Goal: Information Seeking & Learning: Learn about a topic

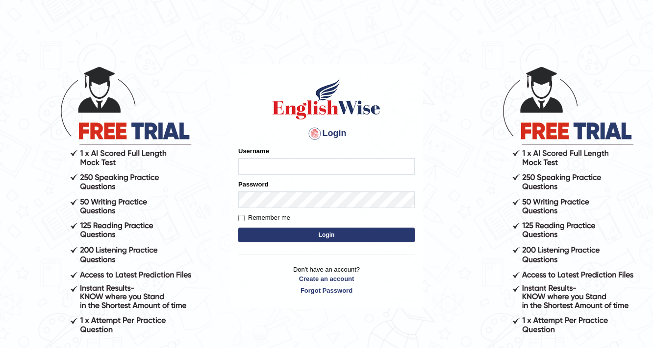
click at [334, 173] on input "Username" at bounding box center [326, 166] width 176 height 17
type input "0426786049"
click at [370, 232] on button "Login" at bounding box center [326, 235] width 176 height 15
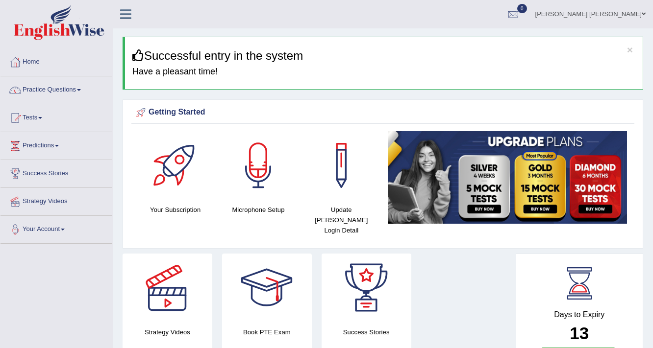
click at [81, 89] on span at bounding box center [79, 90] width 4 height 2
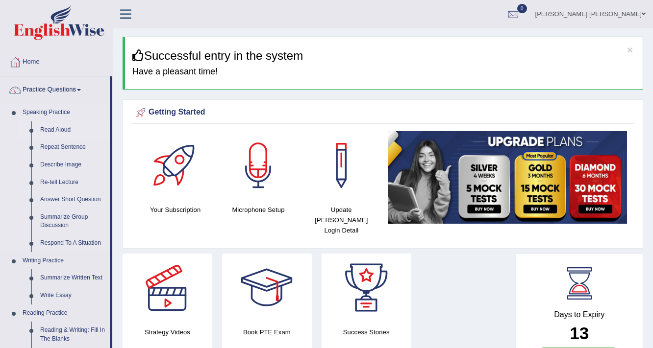
click at [58, 129] on link "Read Aloud" at bounding box center [73, 131] width 74 height 18
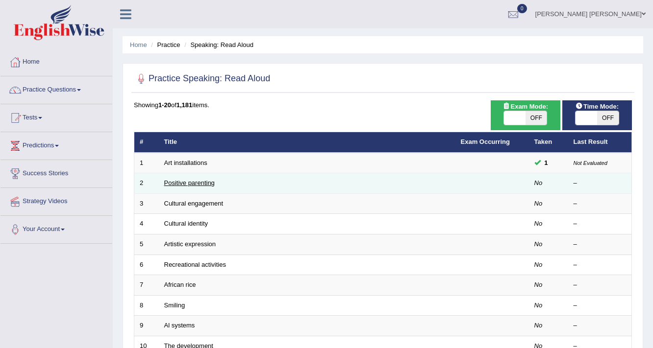
click at [189, 180] on link "Positive parenting" at bounding box center [189, 182] width 50 height 7
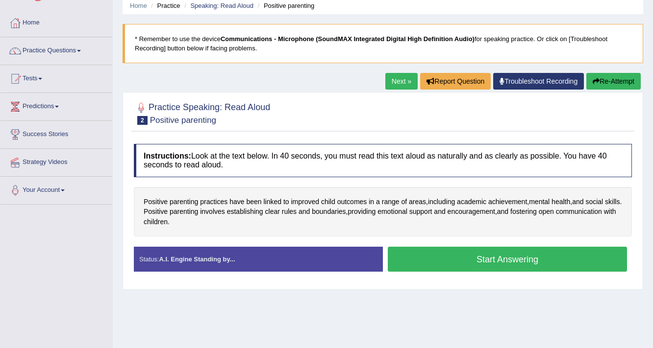
scroll to position [39, 0]
click at [431, 261] on button "Start Answering" at bounding box center [507, 259] width 239 height 25
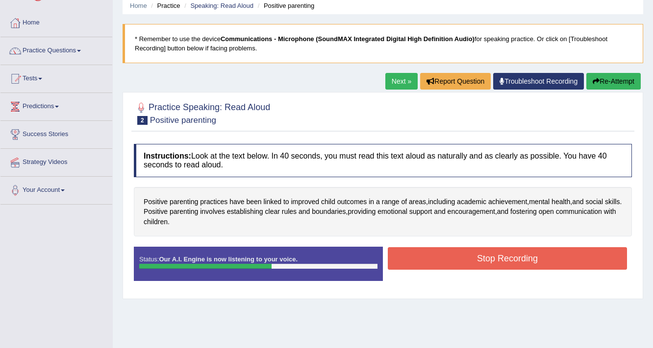
click at [431, 261] on button "Stop Recording" at bounding box center [507, 258] width 239 height 23
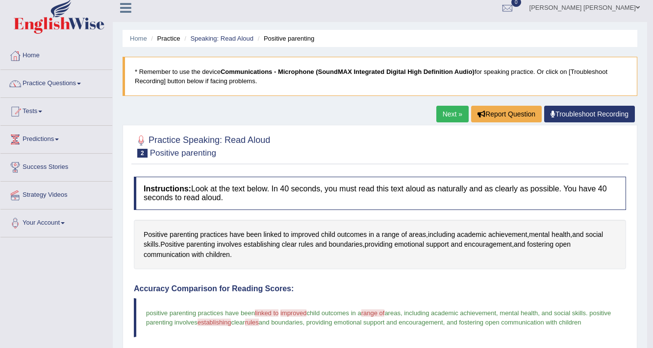
scroll to position [0, 0]
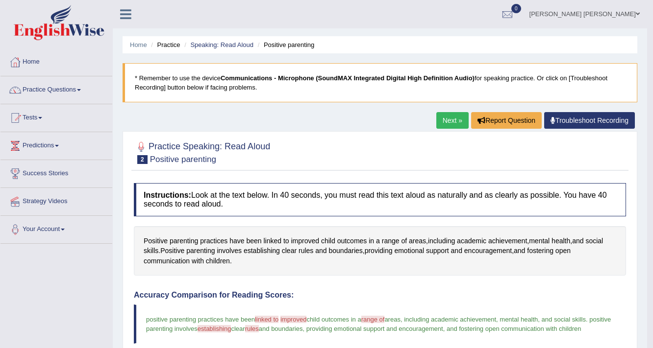
click at [439, 116] on link "Next »" at bounding box center [452, 120] width 32 height 17
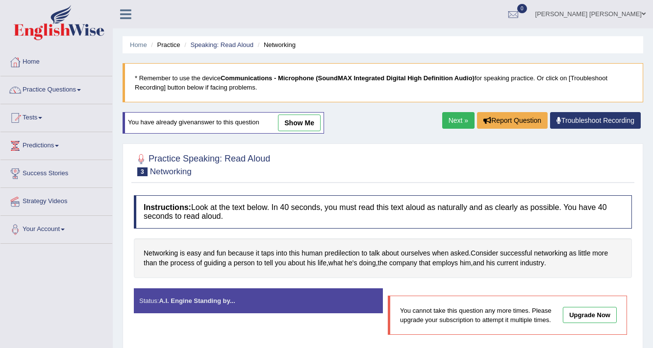
click at [455, 119] on link "Next »" at bounding box center [458, 120] width 32 height 17
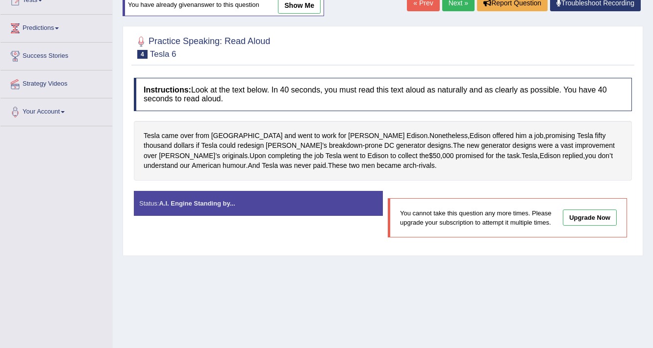
scroll to position [78, 0]
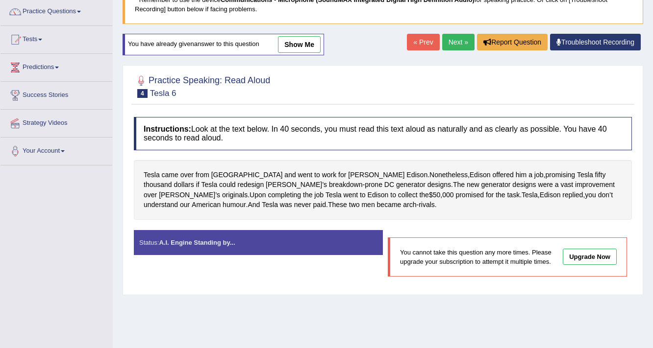
click at [447, 40] on link "Next »" at bounding box center [458, 42] width 32 height 17
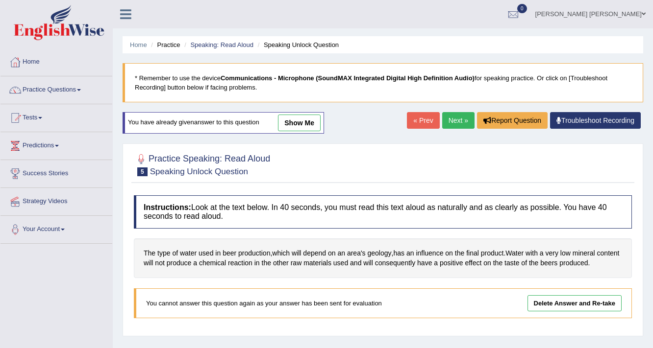
click at [586, 303] on link "Delete Answer and Re-take" at bounding box center [574, 303] width 94 height 16
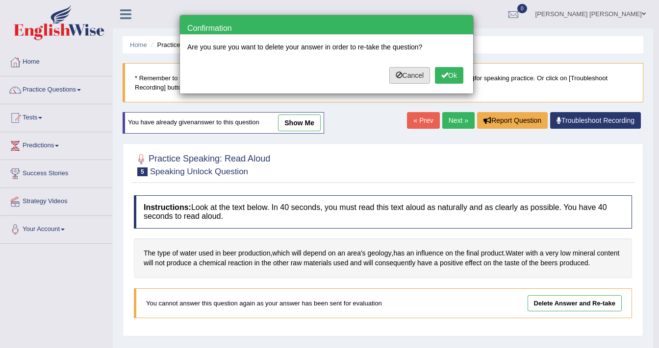
click at [411, 68] on button "Cancel" at bounding box center [409, 75] width 41 height 17
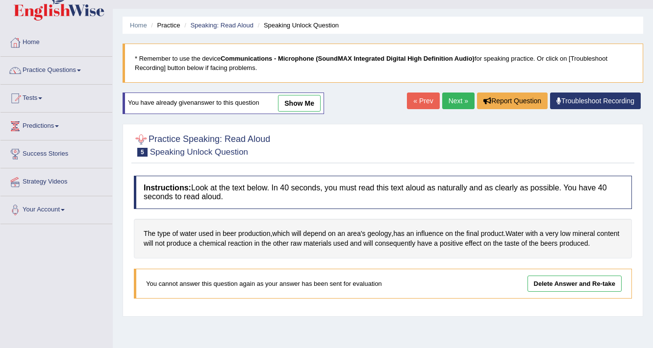
scroll to position [39, 0]
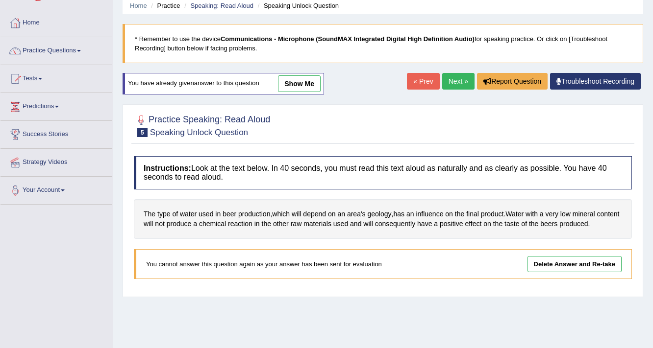
click at [457, 80] on link "Next »" at bounding box center [458, 81] width 32 height 17
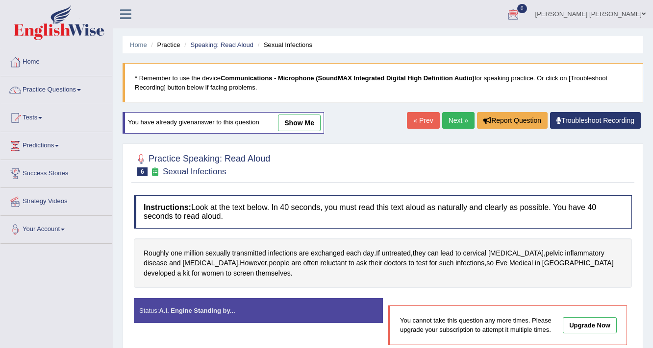
click at [520, 14] on div at bounding box center [513, 14] width 15 height 15
click at [79, 89] on link "Practice Questions" at bounding box center [56, 88] width 112 height 24
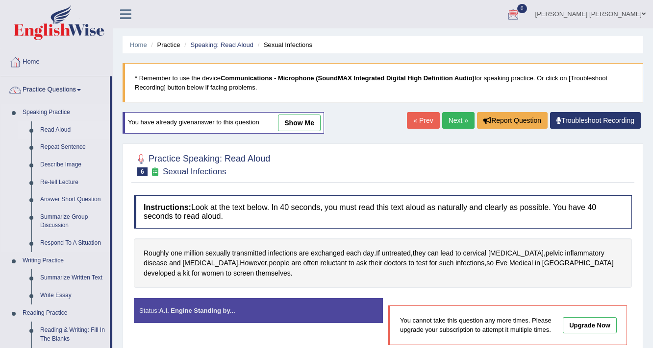
click at [61, 129] on link "Read Aloud" at bounding box center [73, 131] width 74 height 18
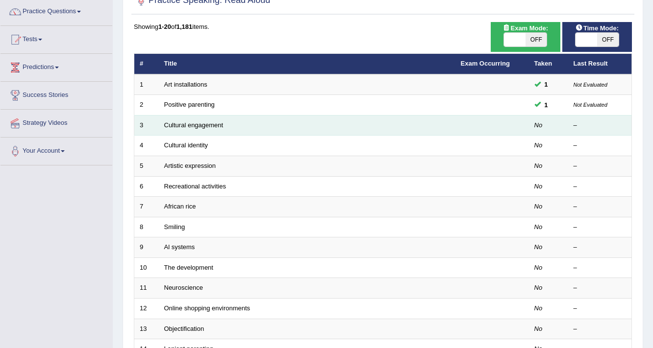
click at [151, 129] on td "3" at bounding box center [146, 125] width 24 height 21
click at [176, 131] on td "Cultural engagement" at bounding box center [307, 125] width 296 height 21
click at [175, 131] on td "Cultural engagement" at bounding box center [307, 125] width 296 height 21
click at [139, 125] on td "3" at bounding box center [146, 125] width 24 height 21
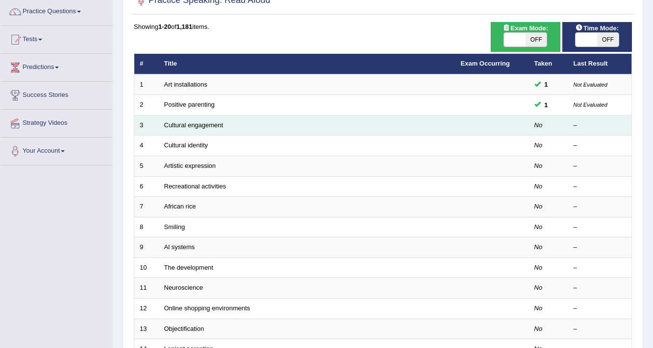
click at [139, 125] on td "3" at bounding box center [146, 125] width 24 height 21
click at [330, 126] on td "Cultural engagement" at bounding box center [307, 125] width 296 height 21
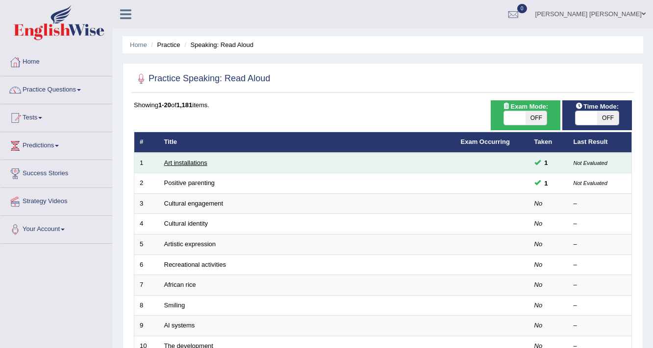
click at [196, 165] on link "Art installations" at bounding box center [185, 162] width 43 height 7
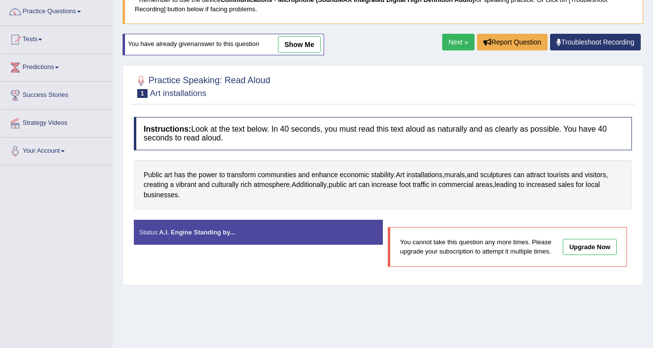
click at [463, 46] on link "Next »" at bounding box center [458, 42] width 32 height 17
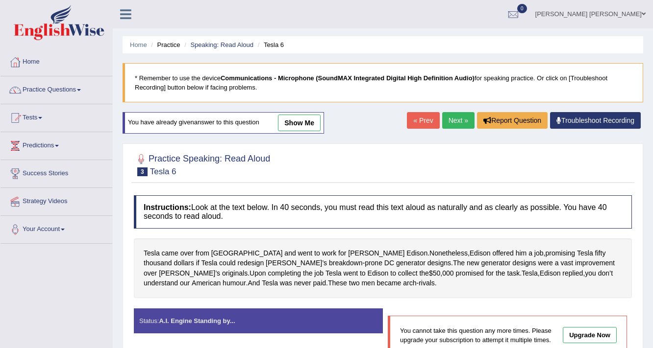
click at [450, 112] on link "Next »" at bounding box center [458, 120] width 32 height 17
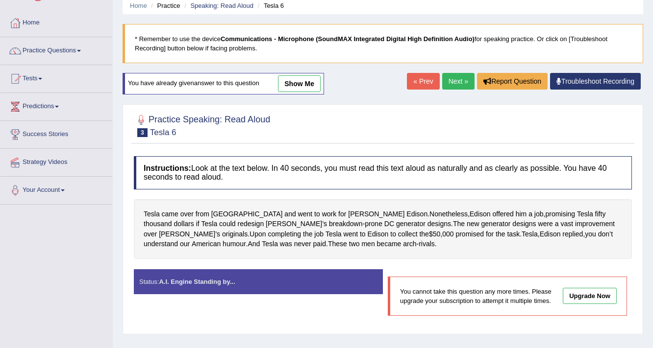
scroll to position [39, 0]
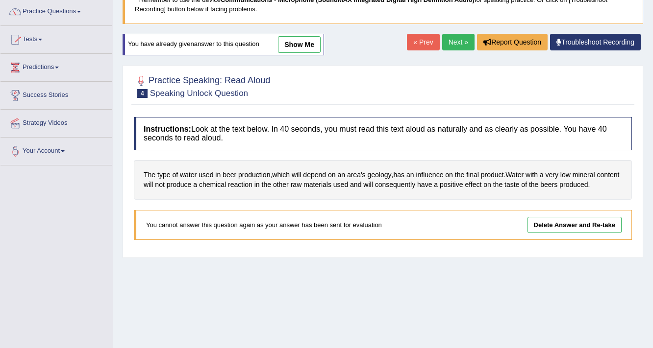
click at [450, 57] on div "Home Practice Speaking: Read Aloud Speaking Unlock Question * Remember to use t…" at bounding box center [383, 167] width 540 height 490
click at [449, 40] on link "Next »" at bounding box center [458, 42] width 32 height 17
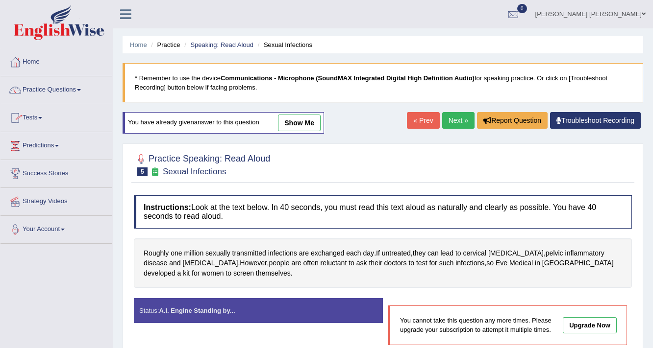
click at [46, 114] on link "Tests" at bounding box center [56, 116] width 112 height 24
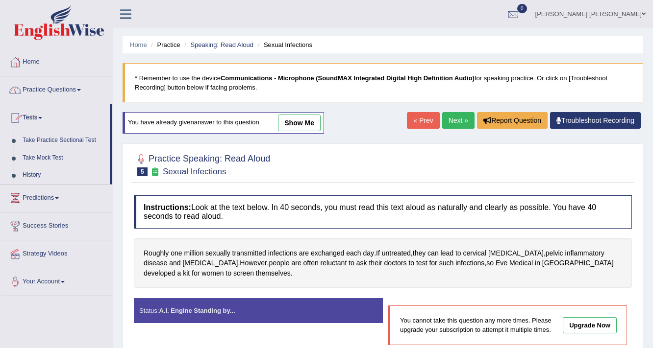
click at [80, 90] on span at bounding box center [79, 90] width 4 height 2
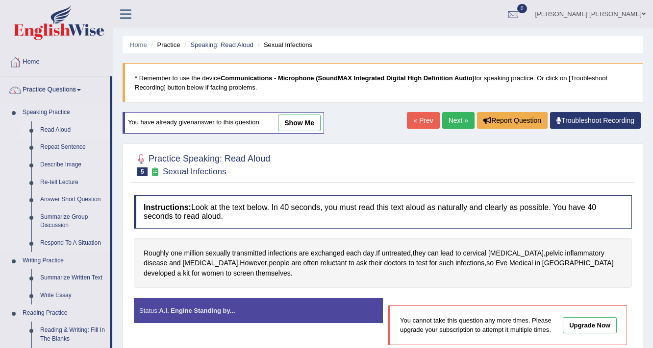
click at [53, 129] on link "Read Aloud" at bounding box center [73, 131] width 74 height 18
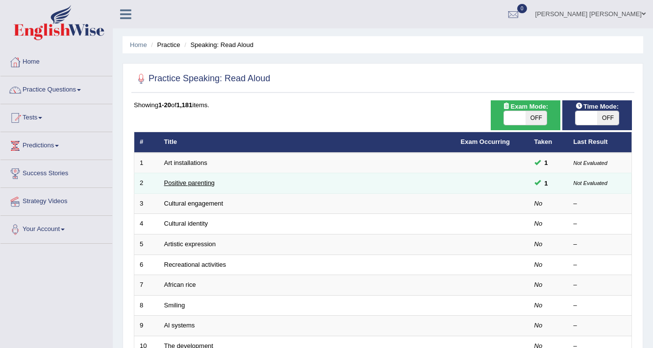
click at [167, 184] on link "Positive parenting" at bounding box center [189, 182] width 50 height 7
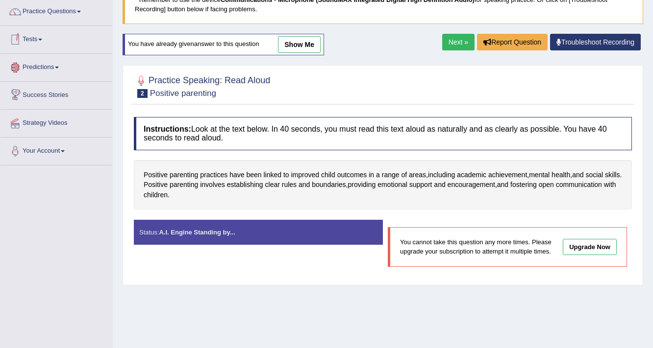
click at [42, 39] on span at bounding box center [40, 40] width 4 height 2
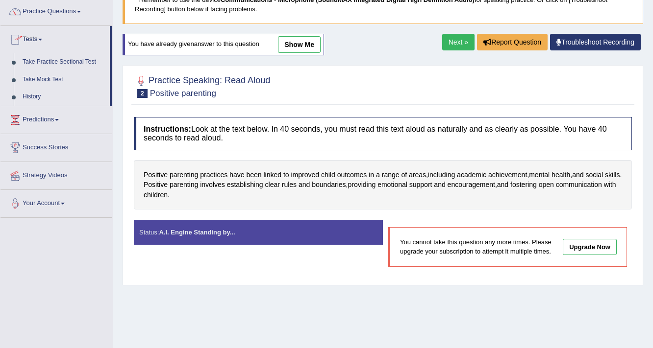
click at [42, 39] on span at bounding box center [40, 40] width 4 height 2
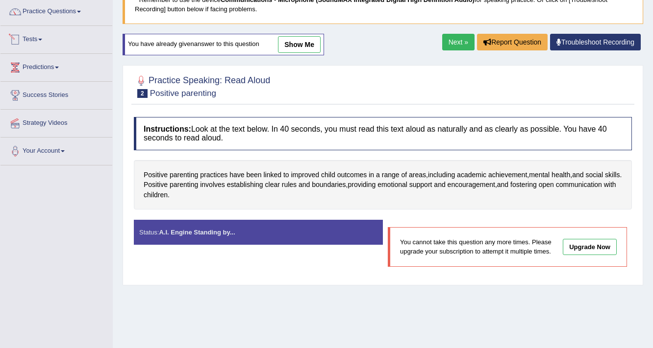
click at [44, 36] on link "Tests" at bounding box center [56, 38] width 112 height 24
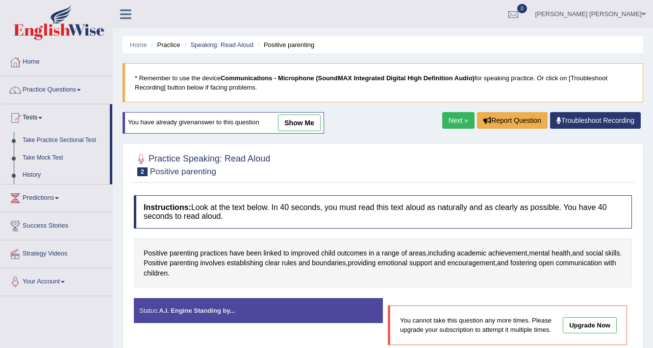
click at [80, 91] on link "Practice Questions" at bounding box center [56, 88] width 112 height 24
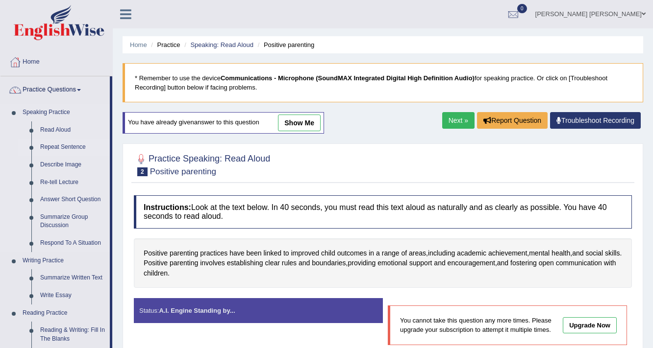
click at [49, 149] on link "Repeat Sentence" at bounding box center [73, 148] width 74 height 18
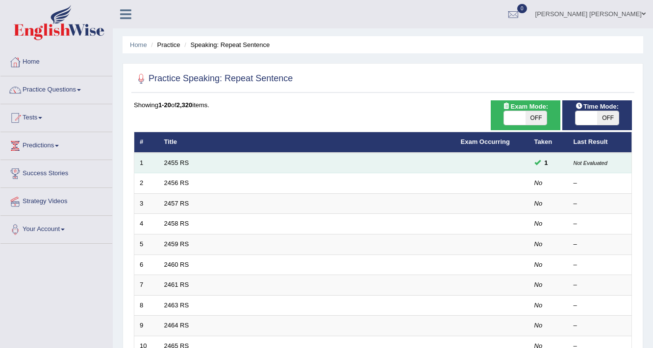
click at [163, 163] on td "2455 RS" at bounding box center [307, 163] width 296 height 21
click at [174, 164] on link "2455 RS" at bounding box center [176, 162] width 25 height 7
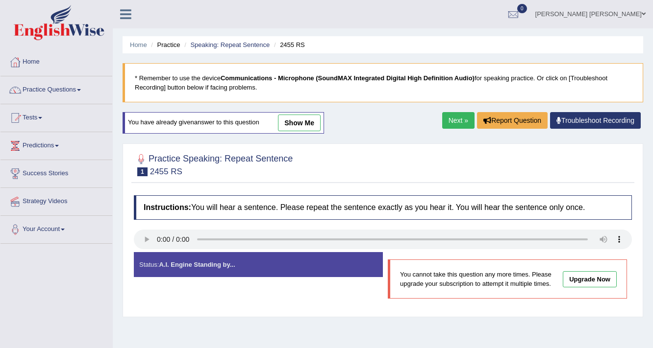
click at [591, 269] on div "You cannot take this question any more times. Please upgrade your subscription …" at bounding box center [507, 279] width 239 height 39
click at [592, 273] on link "Upgrade Now" at bounding box center [589, 279] width 54 height 16
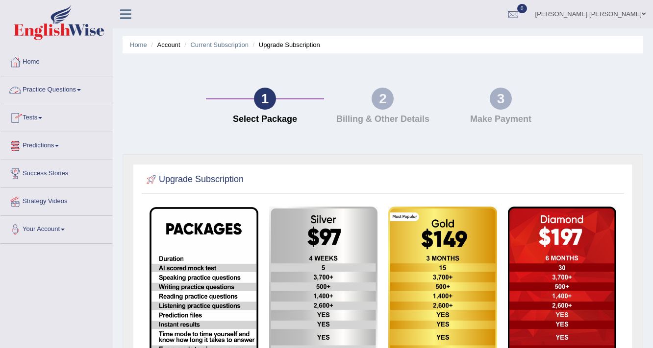
click at [81, 90] on span at bounding box center [79, 90] width 4 height 2
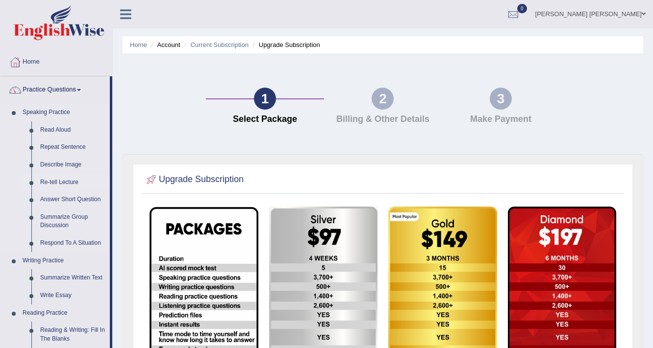
click at [50, 184] on link "Re-tell Lecture" at bounding box center [73, 183] width 74 height 18
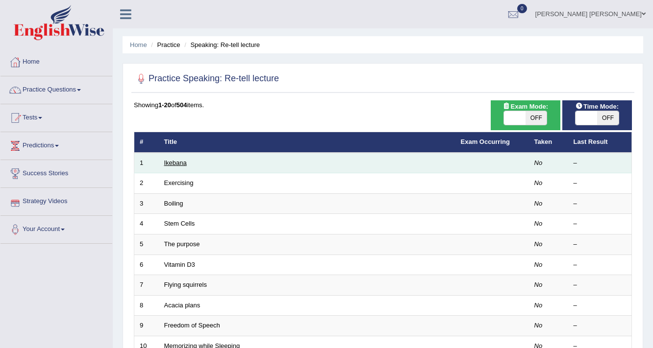
click at [175, 163] on link "Ikebana" at bounding box center [175, 162] width 23 height 7
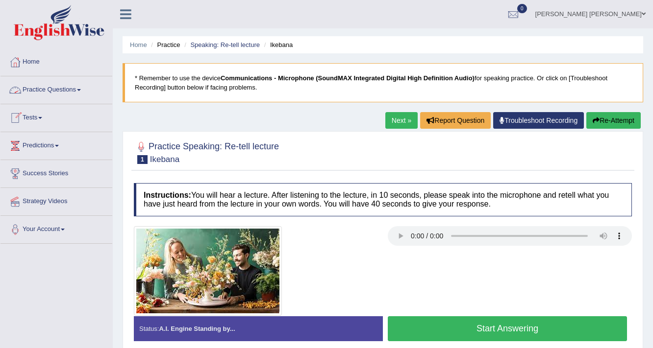
click at [81, 88] on link "Practice Questions" at bounding box center [56, 88] width 112 height 24
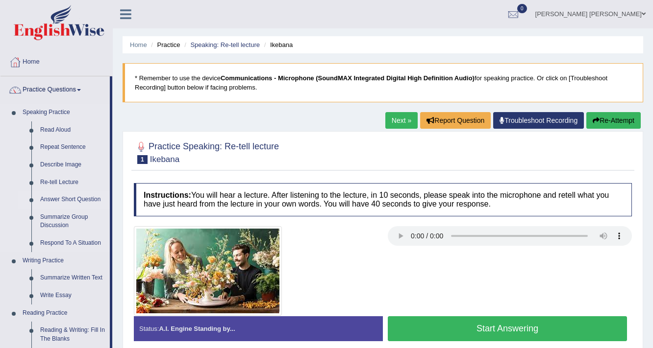
click at [71, 199] on link "Answer Short Question" at bounding box center [73, 200] width 74 height 18
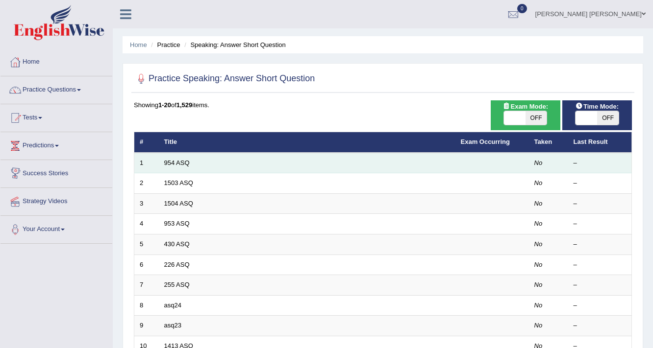
drag, startPoint x: 0, startPoint y: 0, endPoint x: 161, endPoint y: 157, distance: 224.5
click at [161, 157] on td "954 ASQ" at bounding box center [307, 163] width 296 height 21
click at [174, 163] on link "954 ASQ" at bounding box center [176, 162] width 25 height 7
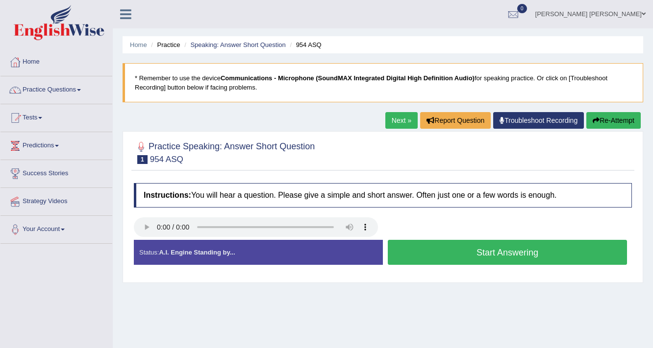
click at [393, 247] on button "Start Answering" at bounding box center [507, 252] width 239 height 25
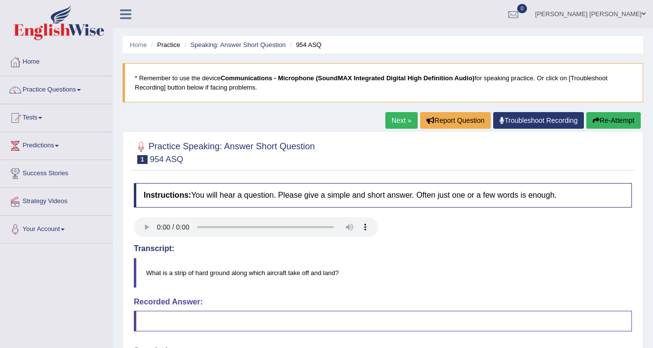
click at [402, 114] on link "Next »" at bounding box center [401, 120] width 32 height 17
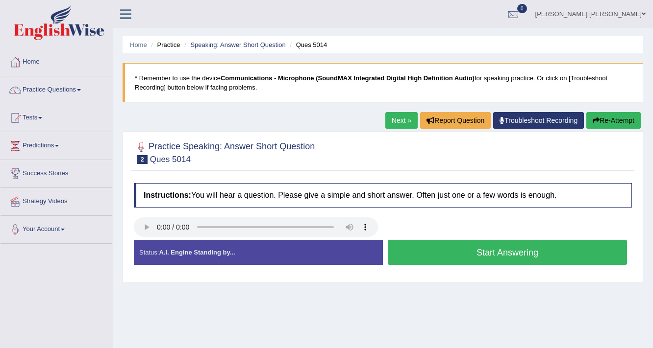
click at [500, 255] on button "Start Answering" at bounding box center [507, 252] width 239 height 25
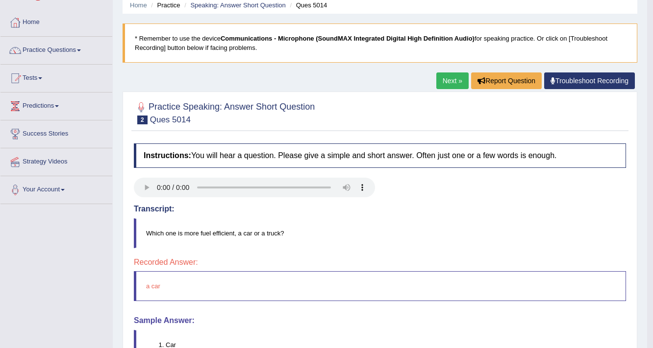
scroll to position [39, 0]
click at [441, 81] on link "Next »" at bounding box center [452, 81] width 32 height 17
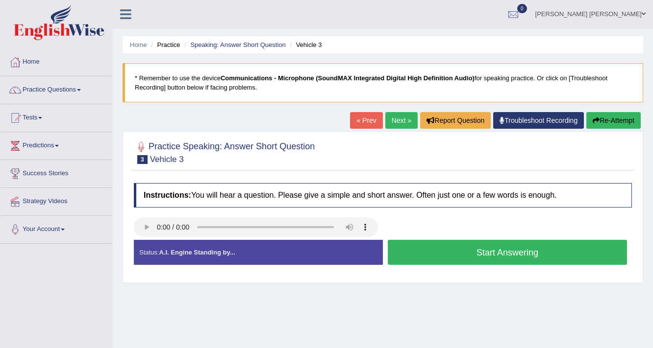
click at [471, 259] on button "Start Answering" at bounding box center [507, 252] width 239 height 25
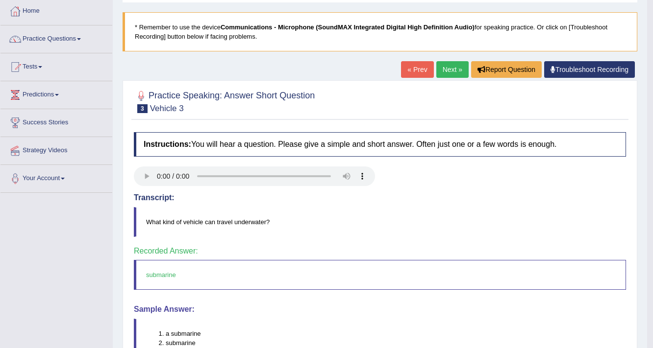
scroll to position [45, 0]
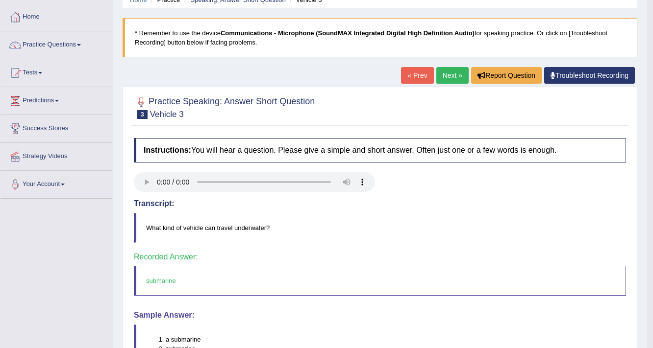
click at [443, 76] on link "Next »" at bounding box center [452, 75] width 32 height 17
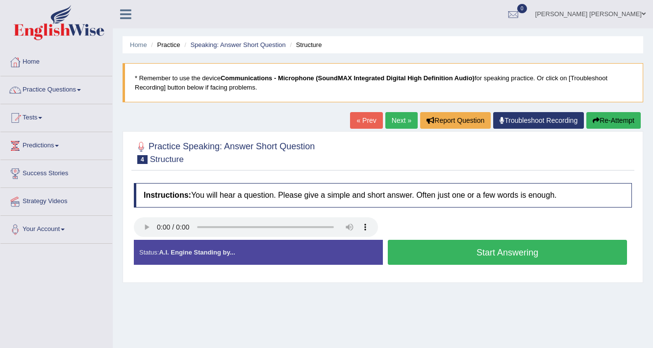
click at [510, 261] on button "Start Answering" at bounding box center [507, 252] width 239 height 25
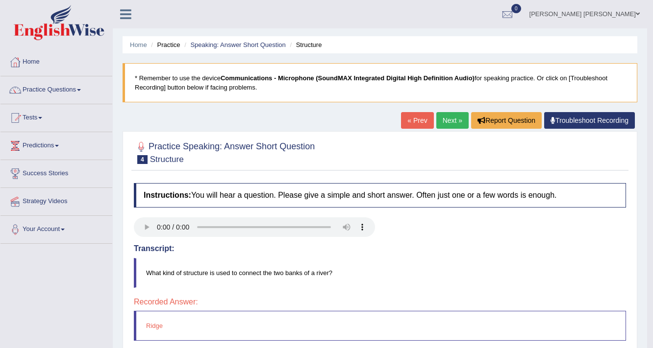
click at [445, 119] on link "Next »" at bounding box center [452, 120] width 32 height 17
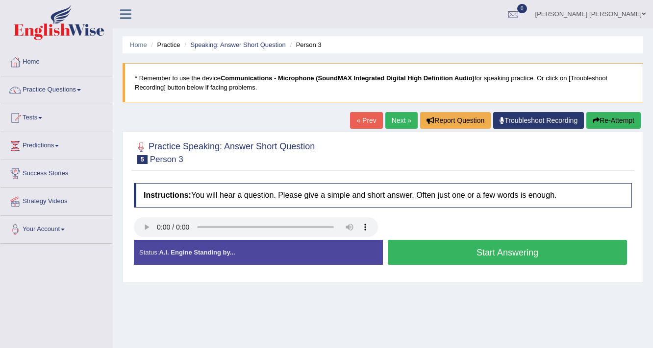
click at [482, 253] on button "Start Answering" at bounding box center [507, 252] width 239 height 25
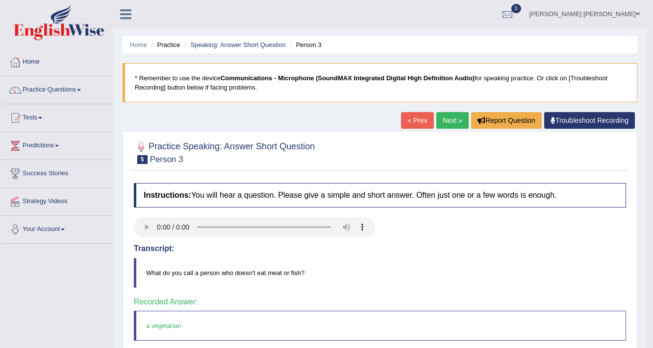
click at [445, 121] on link "Next »" at bounding box center [452, 120] width 32 height 17
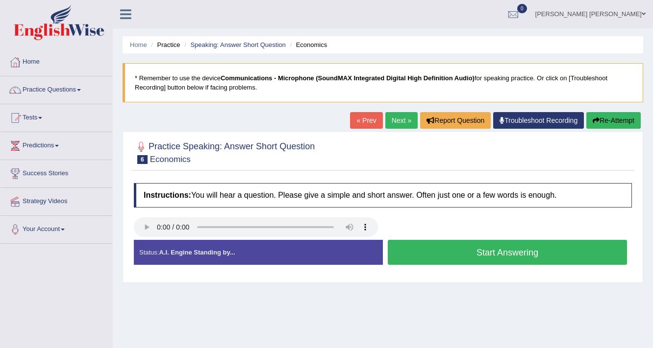
click at [497, 253] on button "Start Answering" at bounding box center [507, 252] width 239 height 25
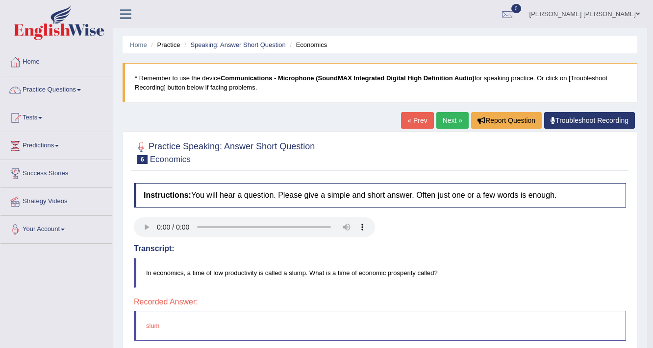
click at [449, 114] on link "Next »" at bounding box center [452, 120] width 32 height 17
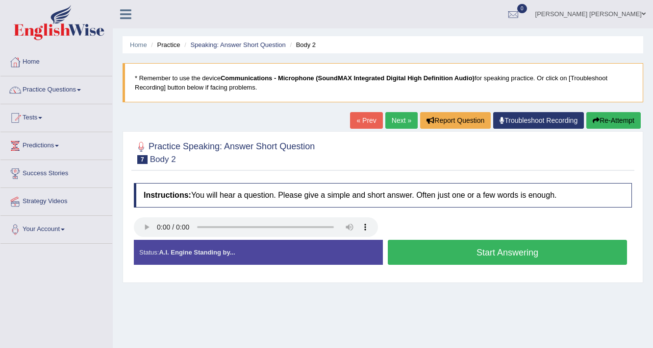
click at [407, 257] on button "Start Answering" at bounding box center [507, 252] width 239 height 25
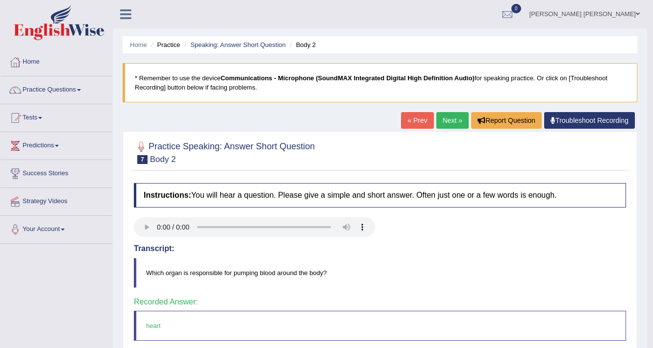
click at [443, 117] on link "Next »" at bounding box center [452, 120] width 32 height 17
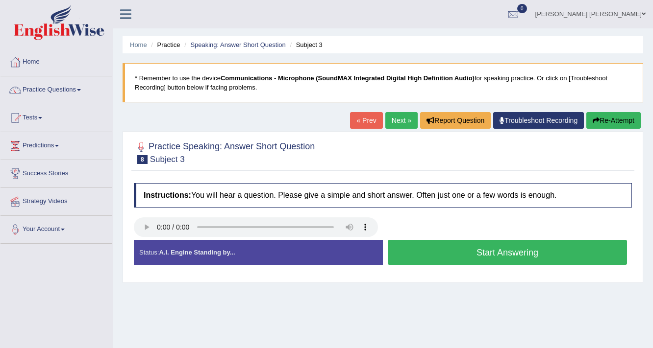
click at [80, 92] on link "Practice Questions" at bounding box center [56, 88] width 112 height 24
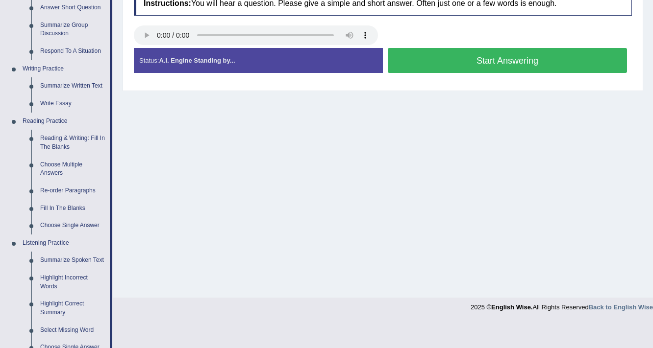
scroll to position [196, 0]
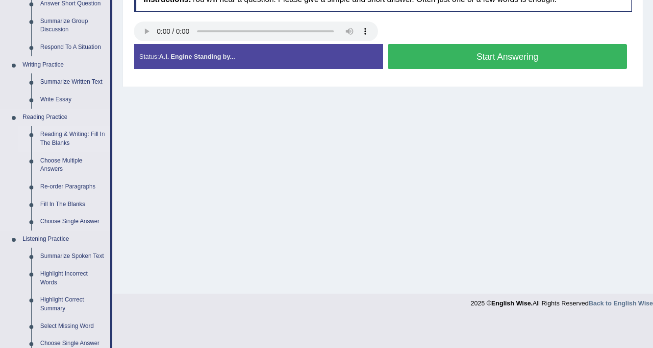
click at [55, 132] on link "Reading & Writing: Fill In The Blanks" at bounding box center [73, 139] width 74 height 26
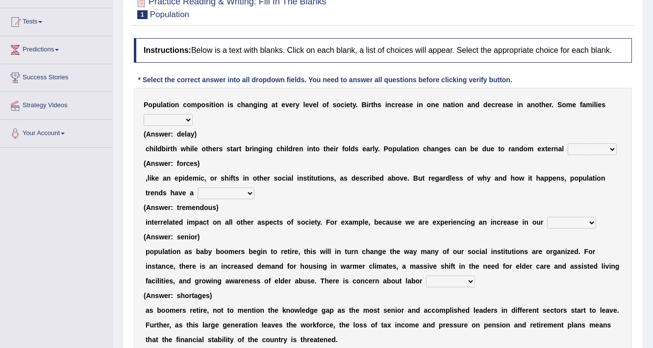
scroll to position [97, 0]
click at [188, 118] on select "demand default deliver delay" at bounding box center [168, 120] width 49 height 12
click at [306, 130] on div "P o p u l a t i o n c o m p o s i t i o n i s c h a n g i n g a t e v e r y l e…" at bounding box center [383, 221] width 498 height 269
click at [186, 122] on select "demand default deliver delay" at bounding box center [168, 120] width 49 height 12
select select "deliver"
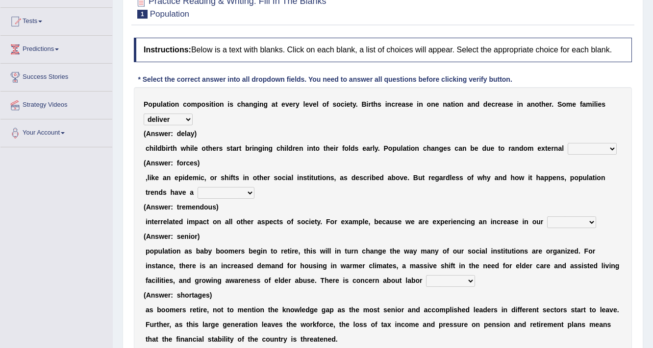
click at [144, 114] on select "demand default deliver delay" at bounding box center [168, 120] width 49 height 12
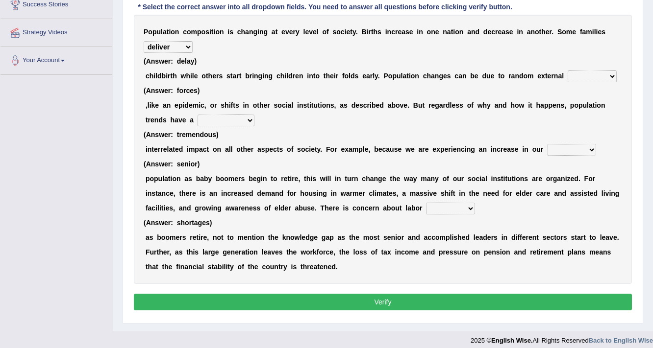
scroll to position [175, 0]
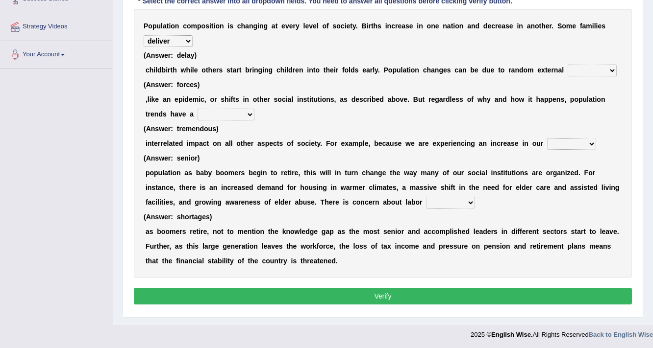
click at [470, 200] on select "shortcuts shortfalls shortages shorthand" at bounding box center [450, 203] width 49 height 12
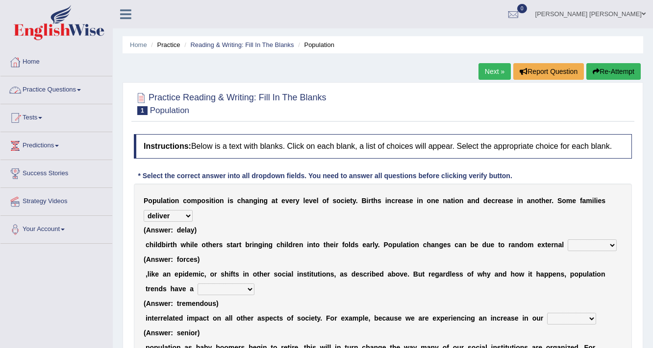
click at [79, 88] on link "Practice Questions" at bounding box center [56, 88] width 112 height 24
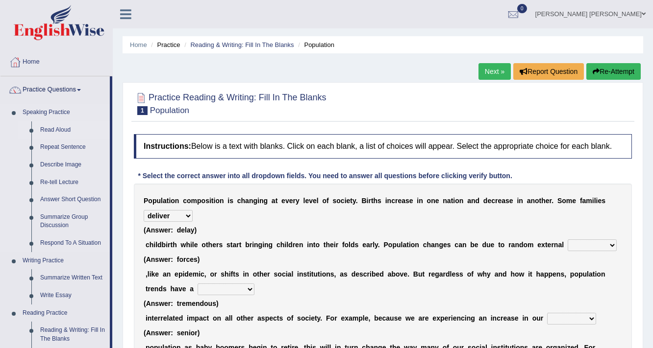
click at [56, 133] on link "Read Aloud" at bounding box center [73, 131] width 74 height 18
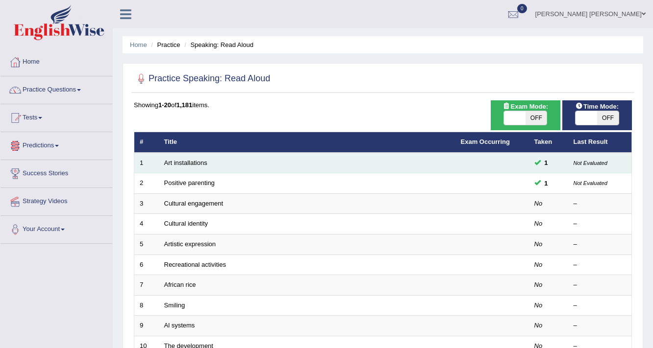
click at [180, 166] on td "Art installations" at bounding box center [307, 163] width 296 height 21
click at [175, 159] on link "Art installations" at bounding box center [185, 162] width 43 height 7
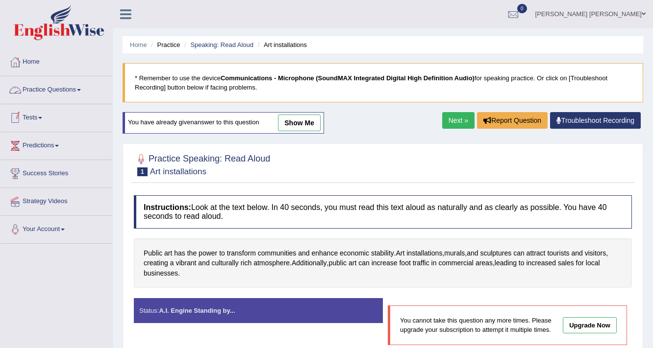
click at [82, 88] on link "Practice Questions" at bounding box center [56, 88] width 112 height 24
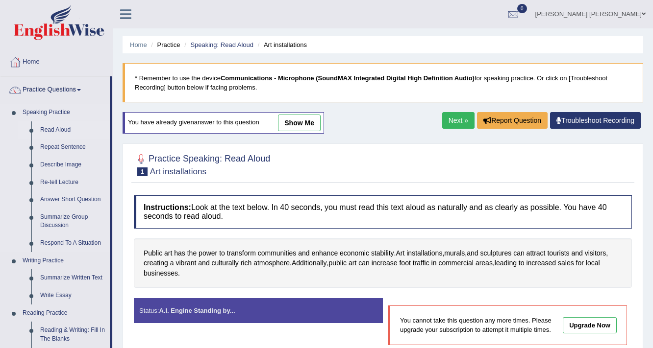
click at [82, 129] on link "Read Aloud" at bounding box center [73, 131] width 74 height 18
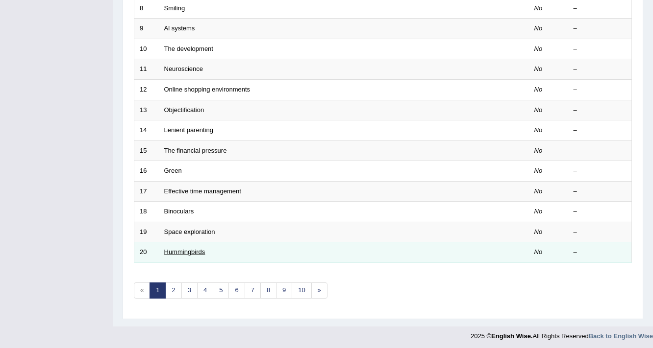
click at [183, 251] on link "Hummingbirds" at bounding box center [184, 251] width 41 height 7
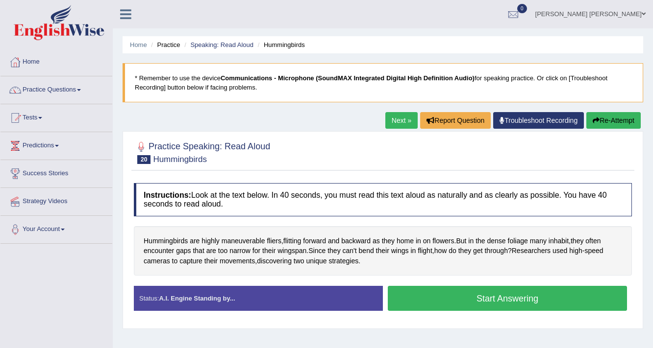
click at [82, 88] on link "Practice Questions" at bounding box center [56, 88] width 112 height 24
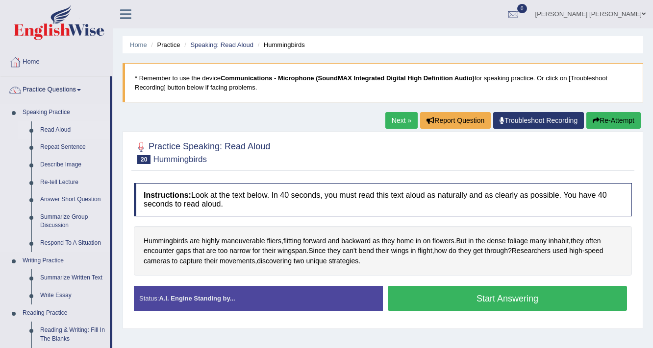
click at [72, 129] on link "Read Aloud" at bounding box center [73, 131] width 74 height 18
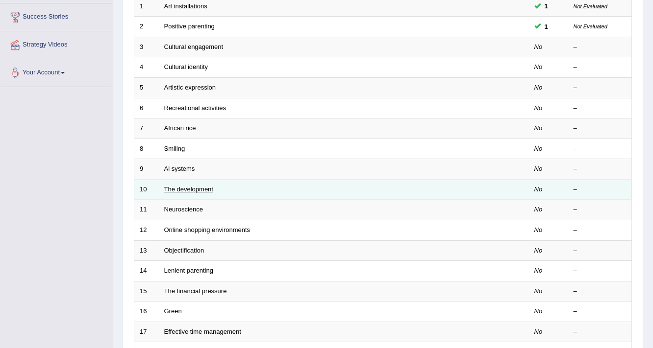
click at [171, 191] on link "The development" at bounding box center [188, 189] width 49 height 7
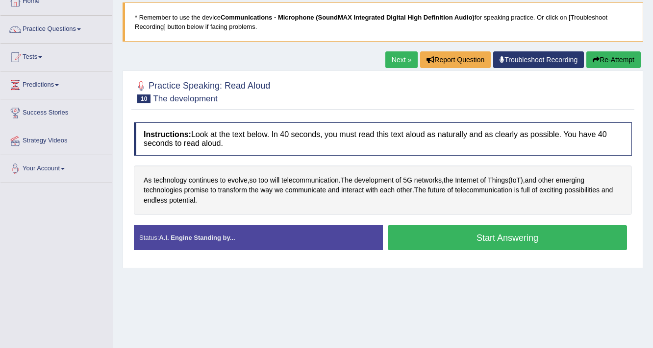
scroll to position [78, 0]
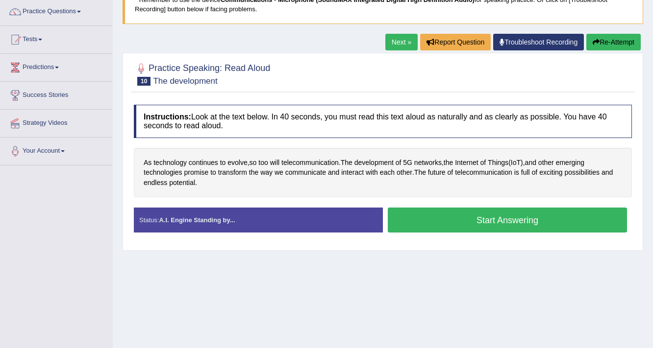
click at [527, 214] on button "Start Answering" at bounding box center [507, 220] width 239 height 25
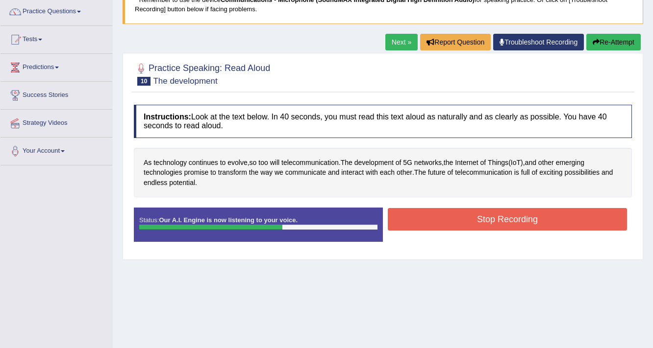
click at [527, 214] on button "Stop Recording" at bounding box center [507, 219] width 239 height 23
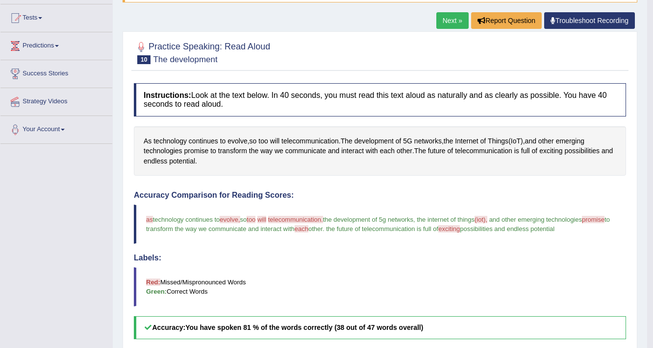
scroll to position [39, 0]
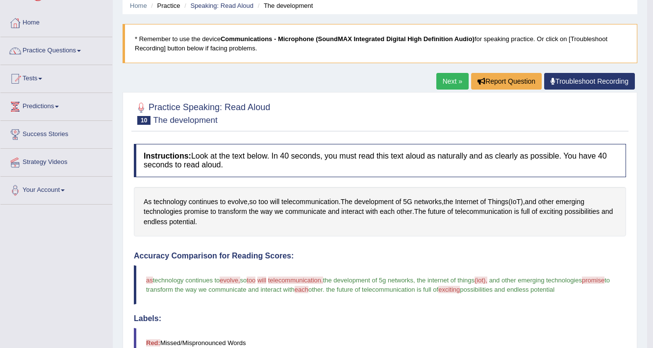
click at [449, 80] on link "Next »" at bounding box center [452, 81] width 32 height 17
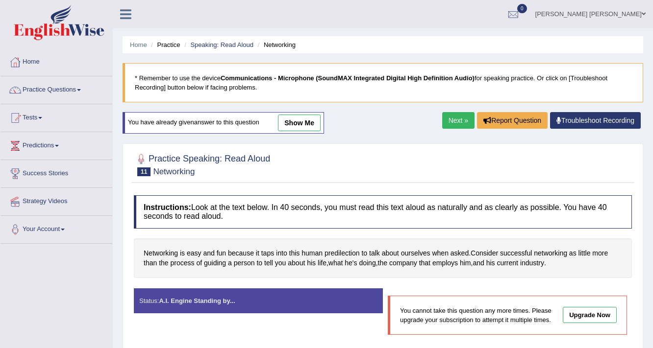
click at [450, 80] on b "Communications - Microphone (SoundMAX Integrated Digital High Definition Audio)" at bounding box center [347, 77] width 254 height 7
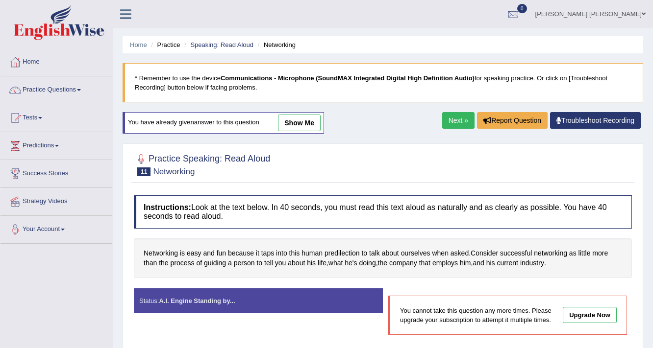
click at [450, 80] on b "Communications - Microphone (SoundMAX Integrated Digital High Definition Audio)" at bounding box center [347, 77] width 254 height 7
drag, startPoint x: 403, startPoint y: 232, endPoint x: 391, endPoint y: 255, distance: 26.1
click at [398, 243] on div "Instructions: Look at the text below. In 40 seconds, you must read this text al…" at bounding box center [382, 270] width 503 height 158
click at [384, 269] on div "Networking is easy and fun because it taps into this human predilection to talk…" at bounding box center [383, 259] width 498 height 40
click at [301, 119] on link "show me" at bounding box center [299, 123] width 43 height 17
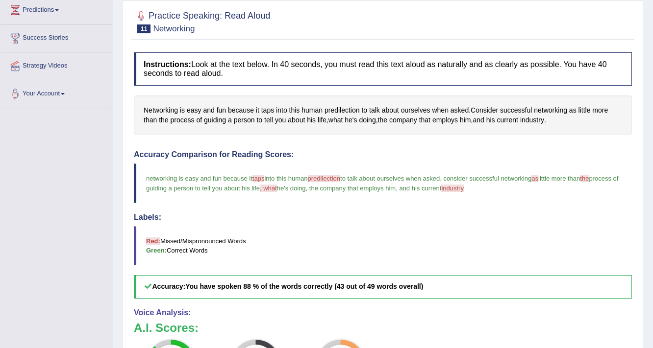
scroll to position [39, 0]
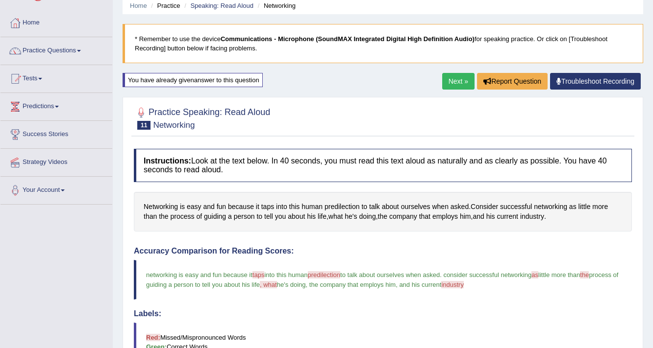
click at [458, 77] on link "Next »" at bounding box center [458, 81] width 32 height 17
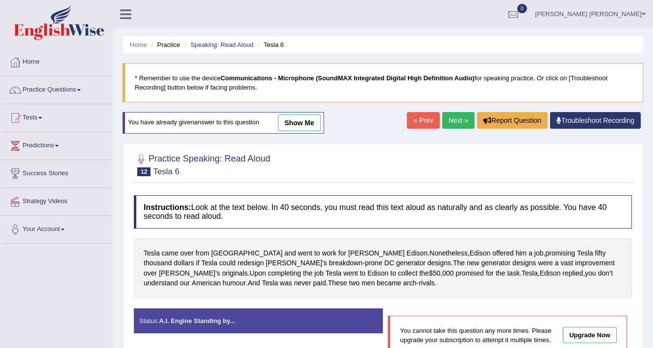
click at [448, 117] on link "Next »" at bounding box center [458, 120] width 32 height 17
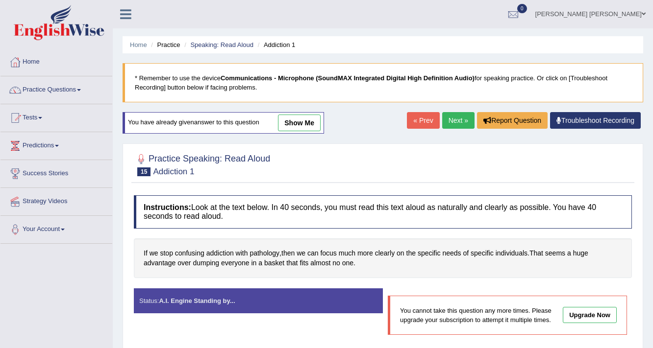
click at [81, 89] on span at bounding box center [79, 90] width 4 height 2
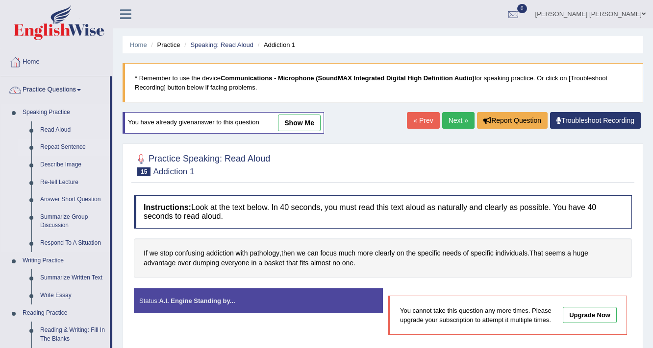
click at [79, 146] on link "Repeat Sentence" at bounding box center [73, 148] width 74 height 18
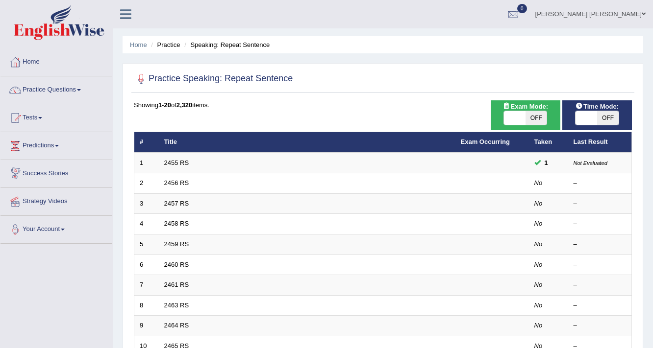
click at [147, 186] on td "2" at bounding box center [146, 183] width 24 height 21
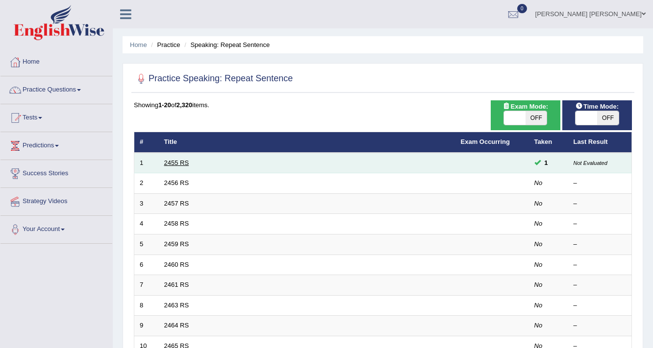
click at [172, 161] on link "2455 RS" at bounding box center [176, 162] width 25 height 7
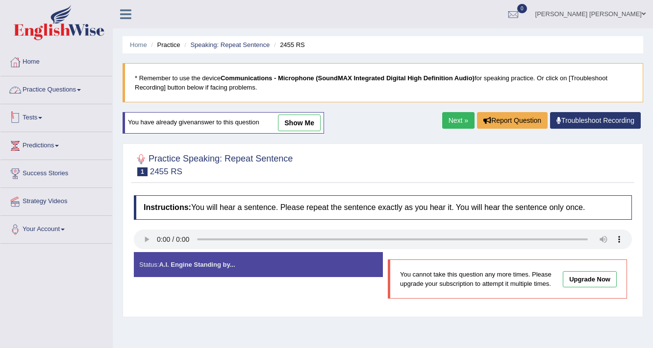
click at [74, 88] on link "Practice Questions" at bounding box center [56, 88] width 112 height 24
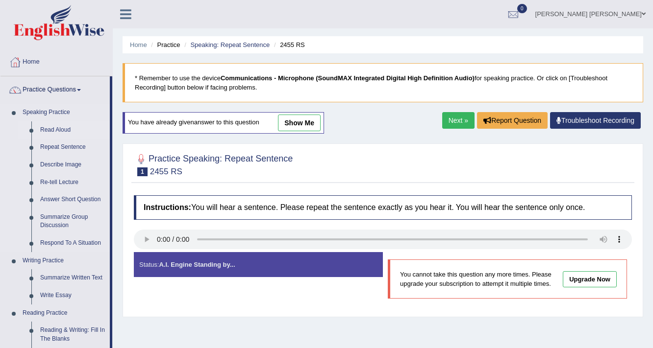
click at [68, 131] on link "Read Aloud" at bounding box center [73, 131] width 74 height 18
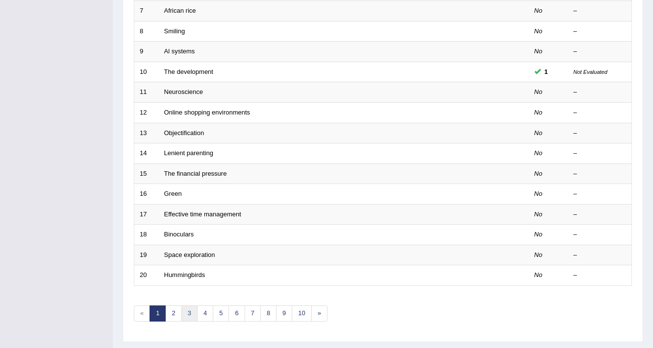
click at [183, 312] on link "3" at bounding box center [189, 314] width 16 height 16
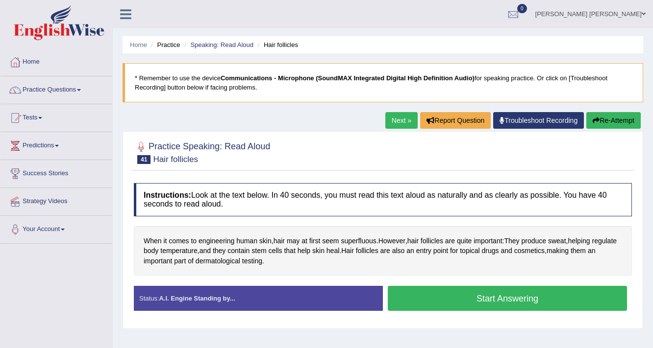
click at [454, 308] on button "Start Answering" at bounding box center [507, 298] width 239 height 25
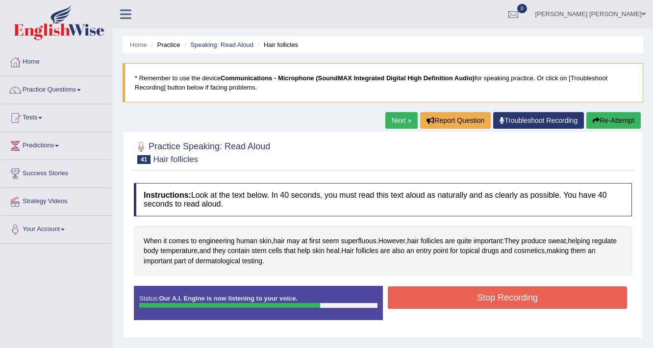
click at [459, 302] on button "Stop Recording" at bounding box center [507, 298] width 239 height 23
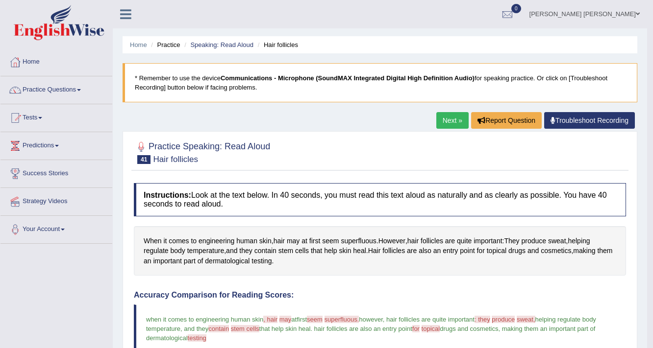
click at [457, 122] on link "Next »" at bounding box center [452, 120] width 32 height 17
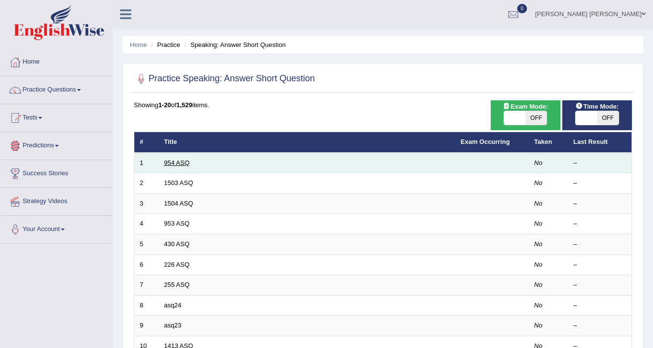
click at [174, 161] on link "954 ASQ" at bounding box center [176, 162] width 25 height 7
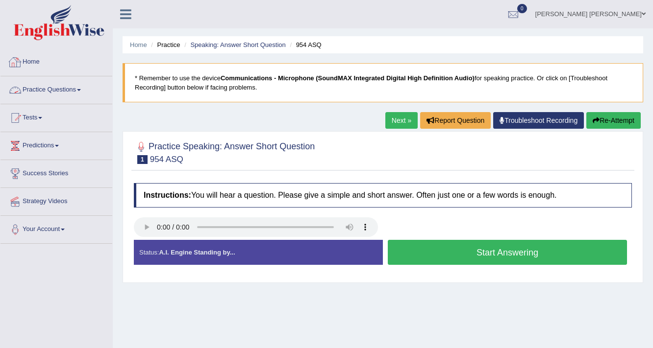
click at [74, 89] on link "Practice Questions" at bounding box center [56, 88] width 112 height 24
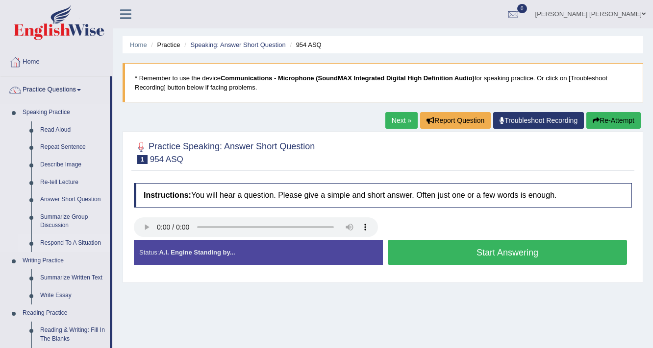
click at [62, 245] on link "Respond To A Situation" at bounding box center [73, 244] width 74 height 18
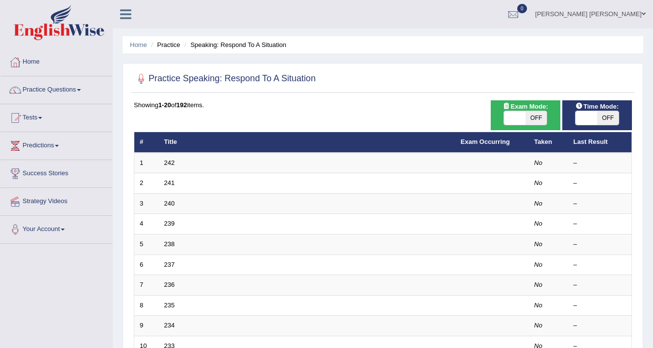
click at [158, 167] on td "1" at bounding box center [146, 163] width 24 height 21
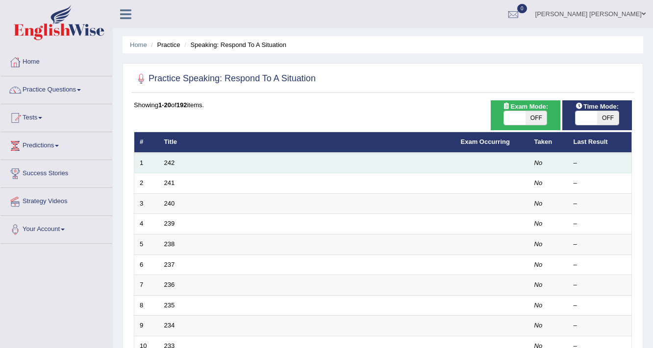
click at [175, 162] on td "242" at bounding box center [307, 163] width 296 height 21
click at [169, 159] on link "242" at bounding box center [169, 162] width 11 height 7
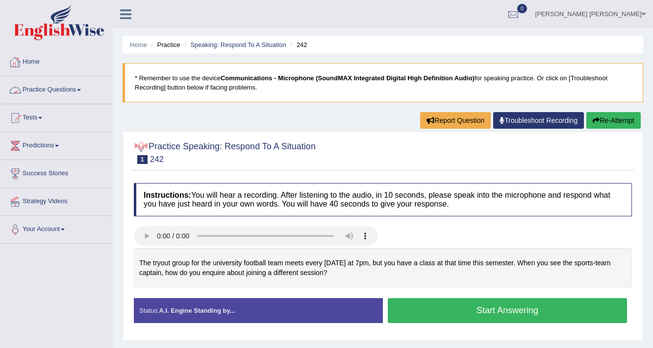
click at [81, 90] on span at bounding box center [79, 90] width 4 height 2
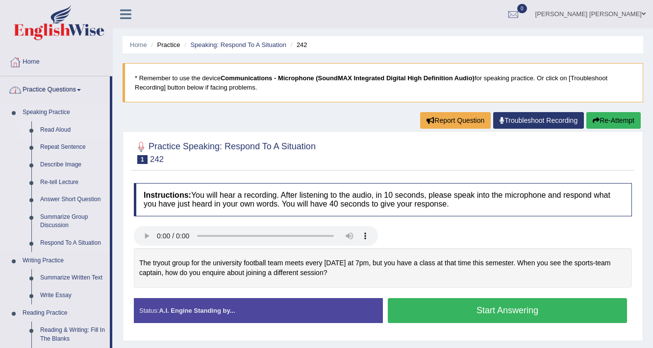
click at [51, 128] on link "Read Aloud" at bounding box center [73, 131] width 74 height 18
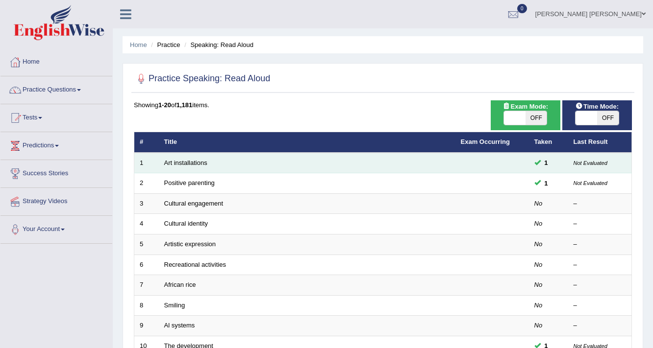
click at [207, 167] on td "Art installations" at bounding box center [307, 163] width 296 height 21
click at [181, 163] on link "Art installations" at bounding box center [185, 162] width 43 height 7
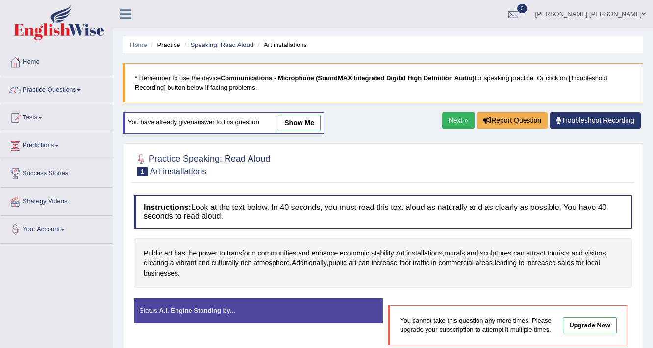
click at [81, 90] on span at bounding box center [79, 90] width 4 height 2
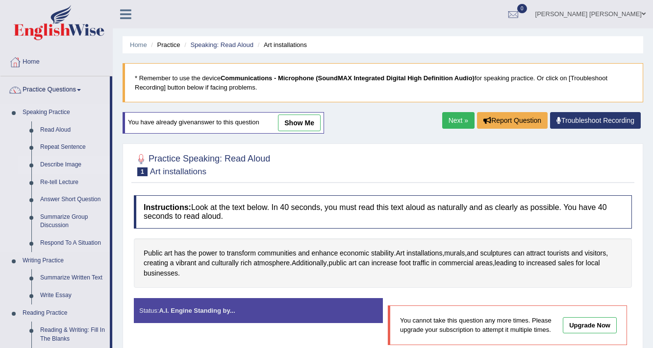
click at [73, 166] on link "Describe Image" at bounding box center [73, 165] width 74 height 18
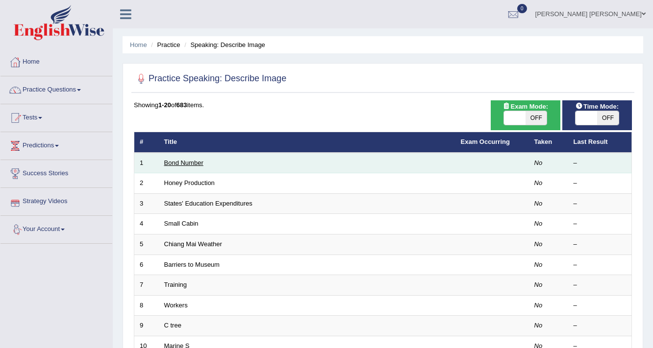
click at [174, 161] on link "Bond Number" at bounding box center [183, 162] width 39 height 7
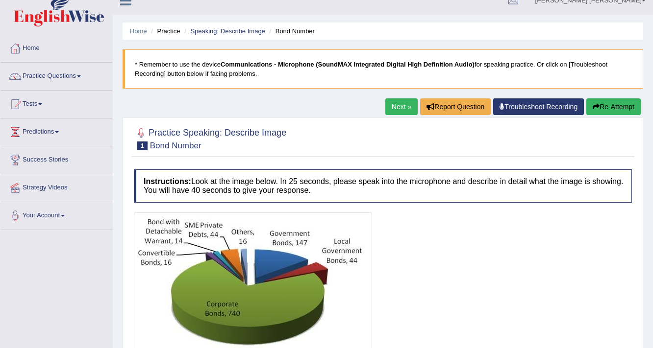
scroll to position [9, 0]
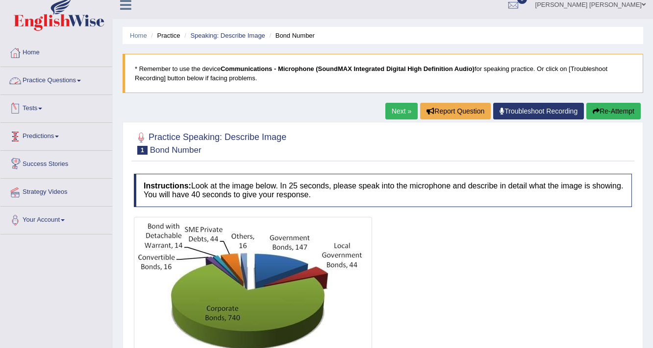
click at [81, 80] on span at bounding box center [79, 81] width 4 height 2
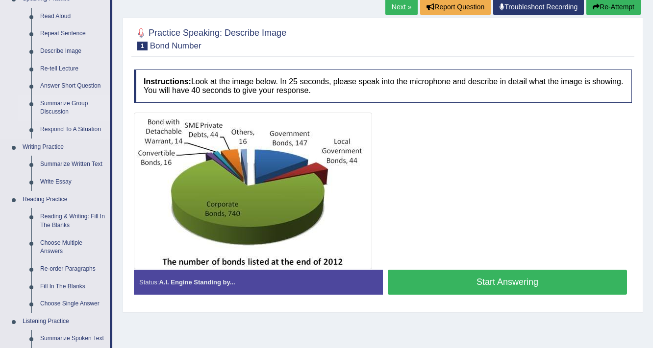
scroll to position [127, 0]
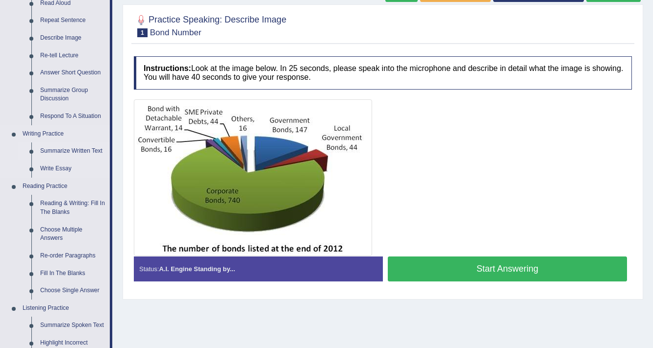
click at [85, 153] on link "Summarize Written Text" at bounding box center [73, 152] width 74 height 18
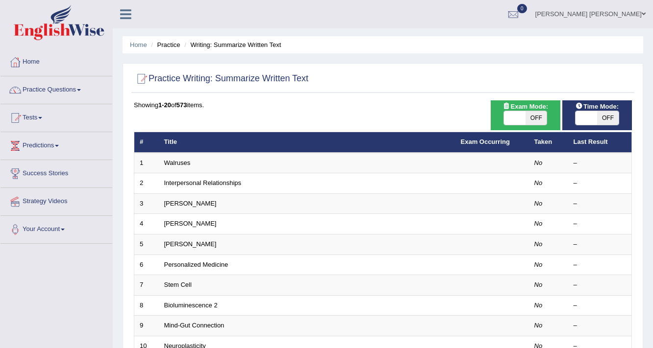
click at [176, 160] on link "Walruses" at bounding box center [177, 162] width 26 height 7
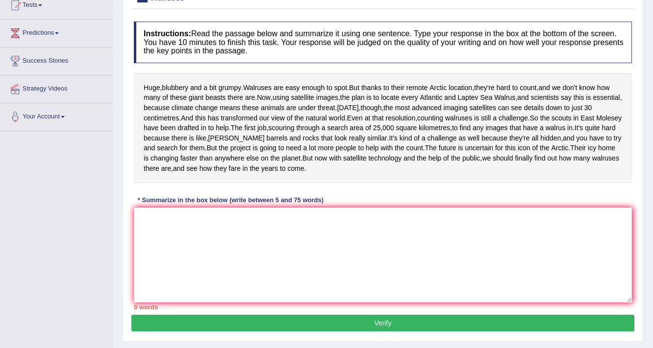
scroll to position [98, 0]
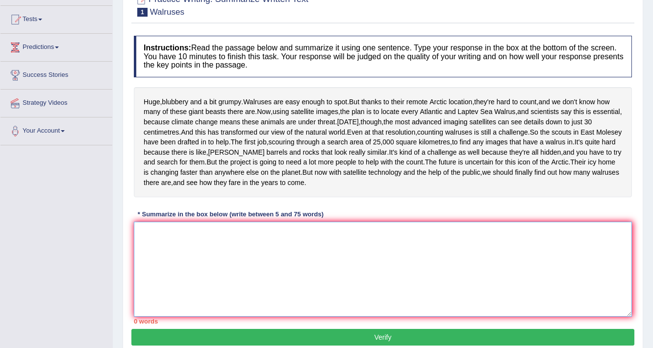
click at [288, 316] on textarea at bounding box center [383, 269] width 498 height 95
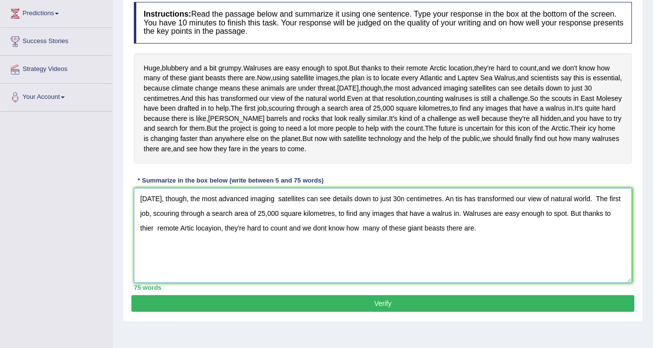
scroll to position [177, 0]
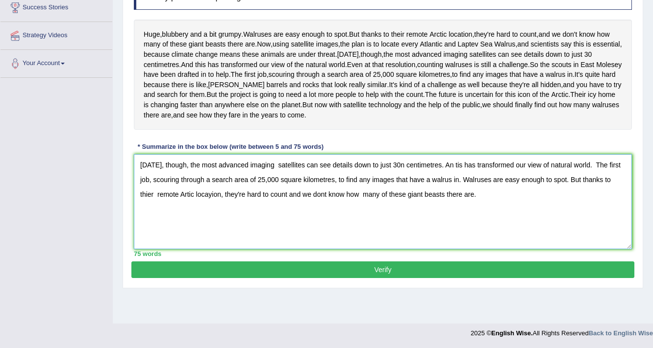
type textarea "[DATE], though, the most advanced imaging satellites can see details down to ju…"
click at [298, 278] on button "Verify" at bounding box center [382, 270] width 503 height 17
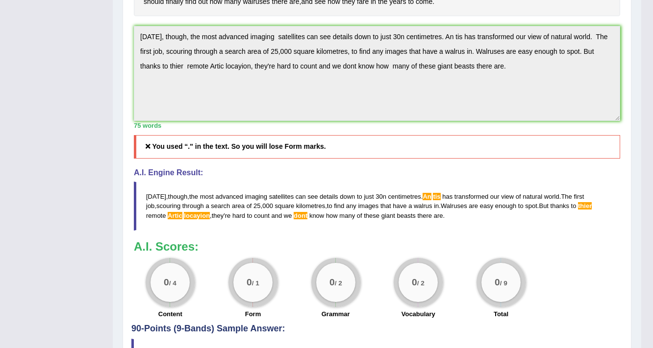
scroll to position [84, 0]
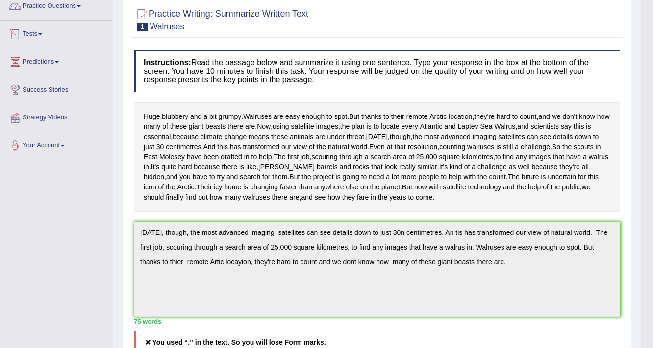
click at [39, 35] on link "Tests" at bounding box center [56, 33] width 112 height 24
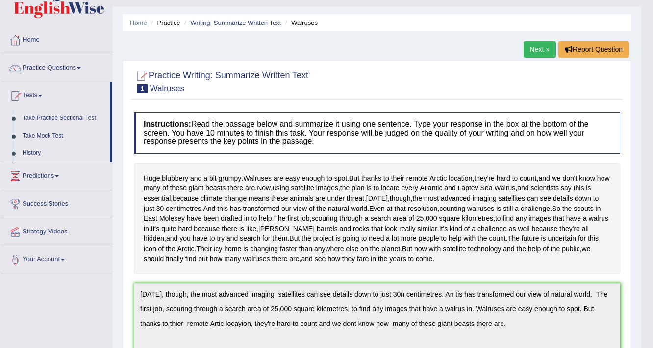
scroll to position [0, 0]
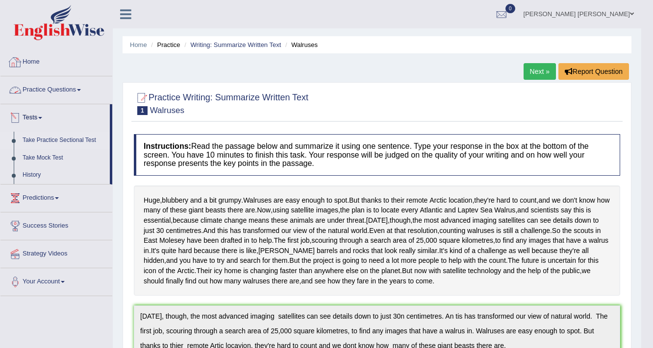
click at [27, 132] on link "Take Practice Sectional Test" at bounding box center [64, 141] width 92 height 18
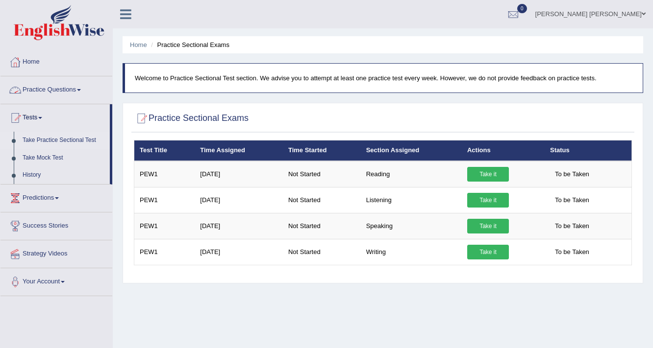
click at [60, 87] on link "Practice Questions" at bounding box center [56, 88] width 112 height 24
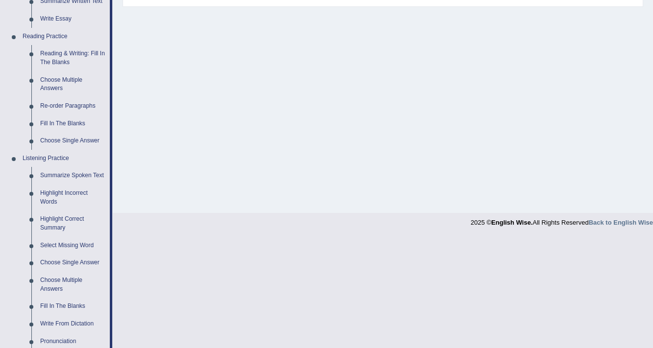
scroll to position [314, 0]
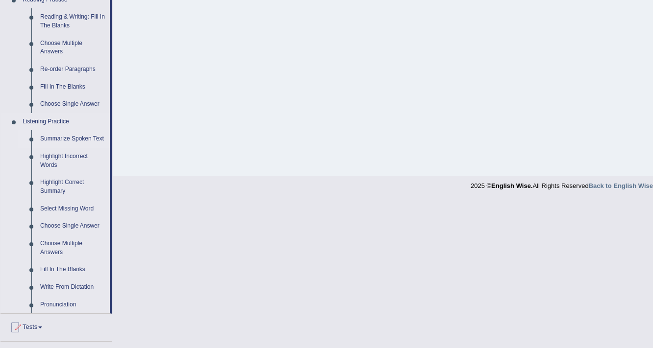
click at [55, 139] on link "Summarize Spoken Text" at bounding box center [73, 139] width 74 height 18
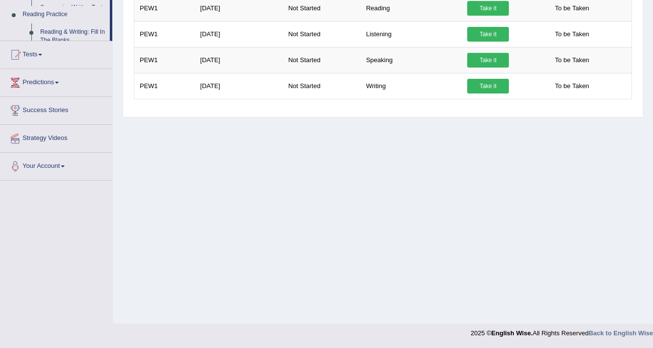
scroll to position [166, 0]
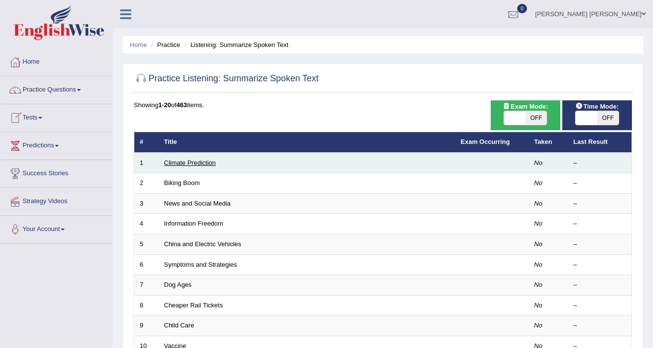
click at [190, 162] on link "Climate Prediction" at bounding box center [190, 162] width 52 height 7
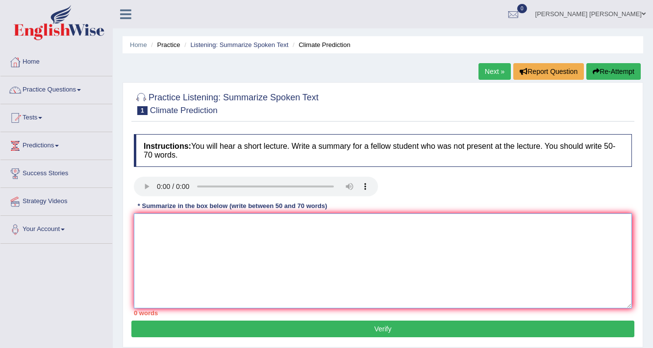
click at [233, 259] on textarea at bounding box center [383, 261] width 498 height 95
type textarea "i"
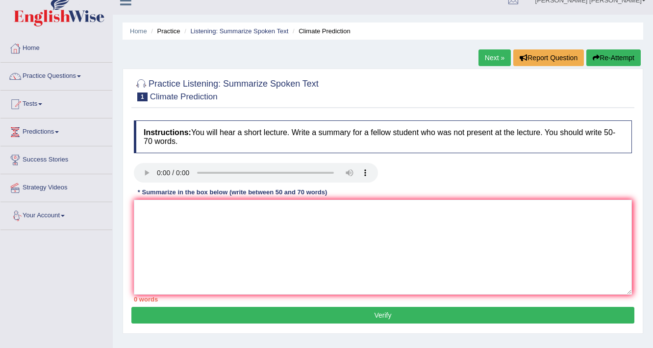
scroll to position [9, 0]
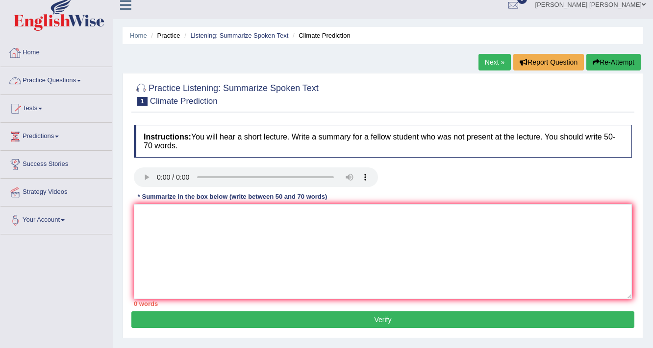
click at [79, 78] on link "Practice Questions" at bounding box center [56, 79] width 112 height 24
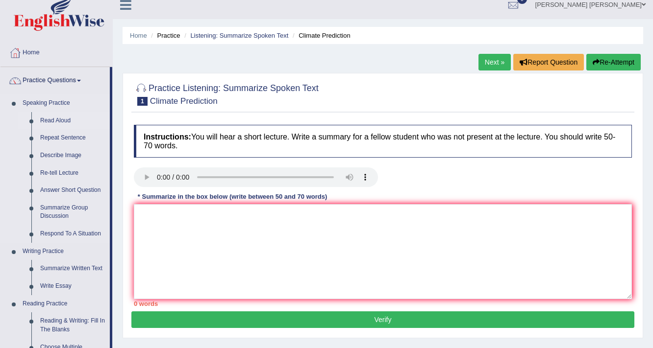
click at [63, 118] on link "Read Aloud" at bounding box center [73, 121] width 74 height 18
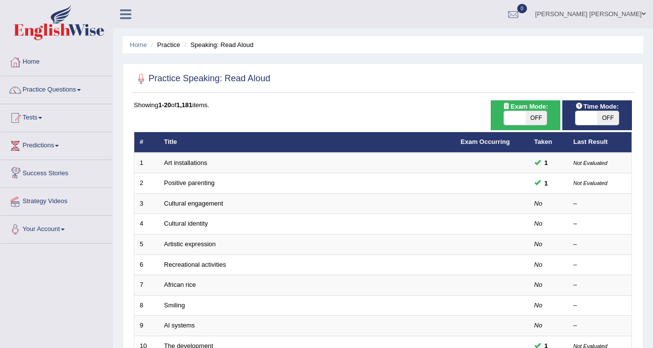
click at [183, 159] on link "Art installations" at bounding box center [185, 162] width 43 height 7
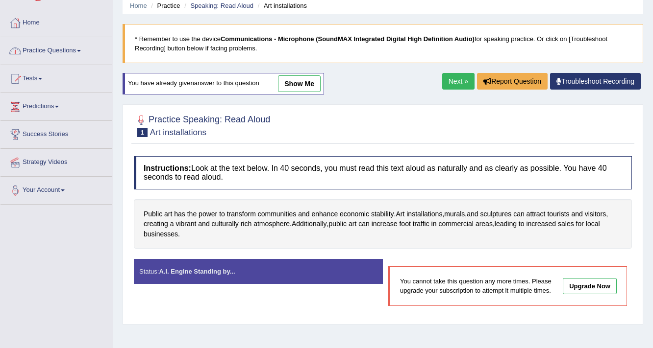
click at [78, 49] on link "Practice Questions" at bounding box center [56, 49] width 112 height 24
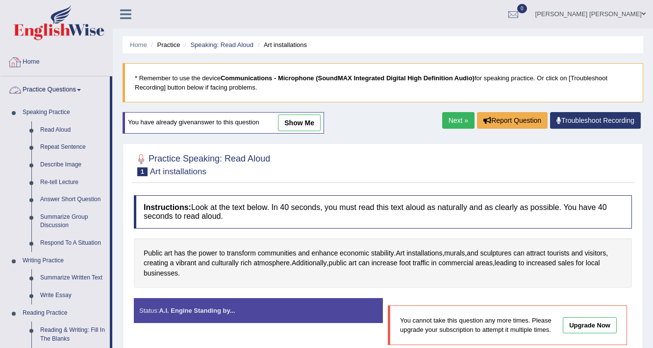
click at [27, 57] on link "Home" at bounding box center [56, 61] width 112 height 24
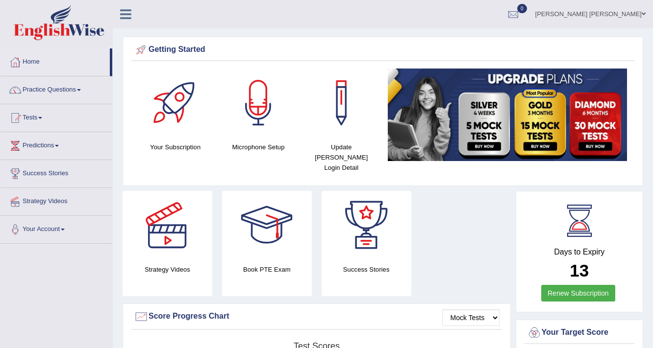
click at [174, 232] on div at bounding box center [167, 225] width 69 height 69
